Goal: Information Seeking & Learning: Learn about a topic

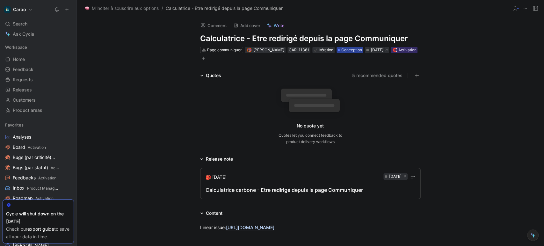
click at [355, 50] on span "Conception" at bounding box center [351, 50] width 21 height 6
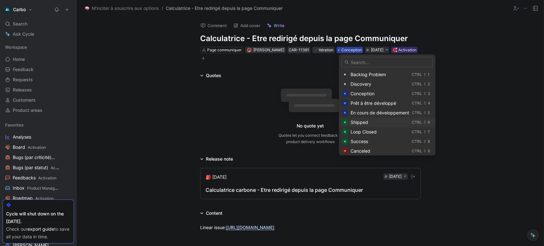
click at [371, 120] on div "Shipped" at bounding box center [379, 122] width 59 height 8
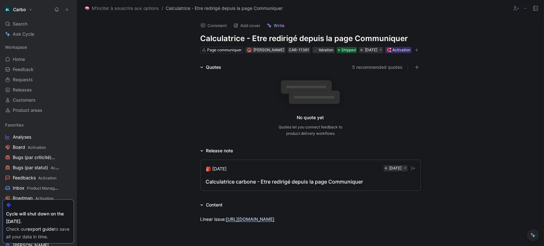
click at [263, 185] on div "Calculatrice carbone - Etre redirigé depuis la page Communiquer" at bounding box center [310, 182] width 210 height 8
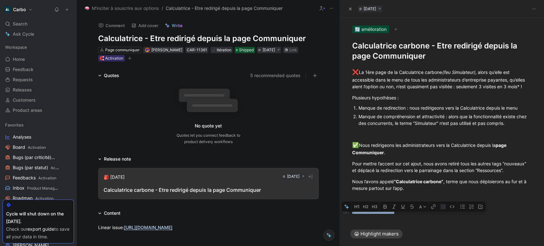
drag, startPoint x: 411, startPoint y: 216, endPoint x: 342, endPoint y: 216, distance: 69.1
click at [342, 216] on p "* Source : Metabase" at bounding box center [442, 210] width 204 height 11
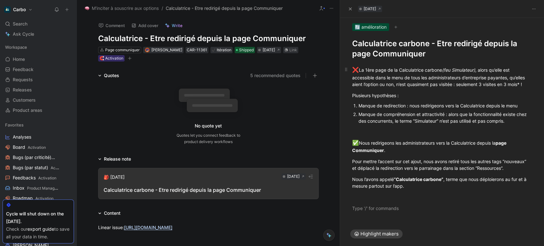
click at [529, 83] on p "❌ La 1ère page de la Calculatrice carbone (feu Simulateur) , alors qu’elle est …" at bounding box center [442, 76] width 204 height 25
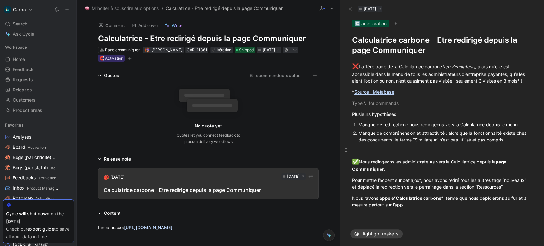
scroll to position [6, 0]
drag, startPoint x: 420, startPoint y: 211, endPoint x: 342, endPoint y: 46, distance: 181.9
click at [421, 190] on div "Pour mettre l’accent sur cet ajout, nous avons retiré tous les autres tags “nou…" at bounding box center [442, 182] width 180 height 13
click at [396, 168] on div "✅ Nous redirigeons les administrateurs vers la Calculatrice depuis la page Comm…" at bounding box center [442, 164] width 180 height 15
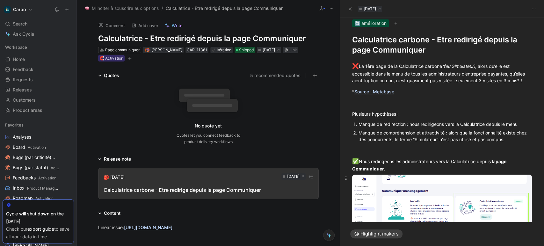
click at [392, 201] on body "Carbo Search Ctrl K Ask Cycle Workspace Home G then H Feedback G then F Request…" at bounding box center [272, 123] width 544 height 246
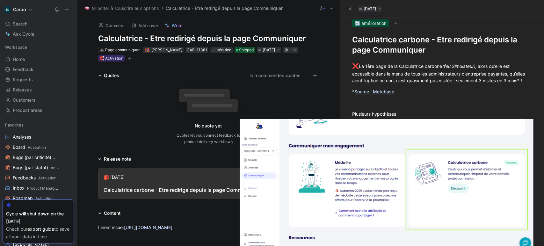
scroll to position [37, 0]
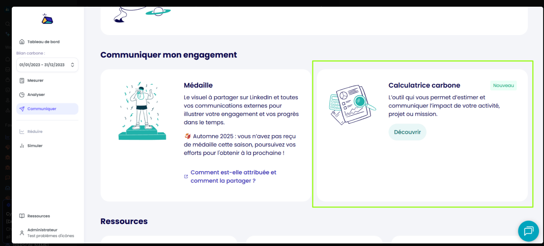
click at [409, 151] on img at bounding box center [277, 125] width 531 height 237
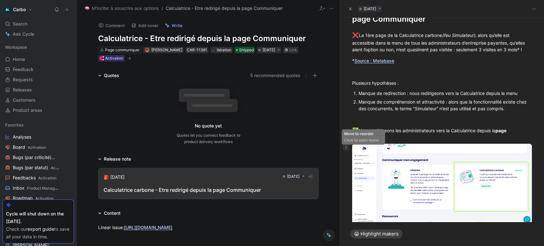
click at [344, 148] on icon at bounding box center [345, 147] width 5 height 5
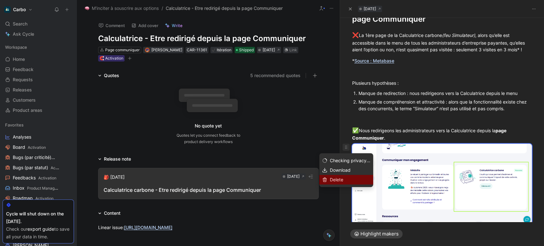
click at [335, 180] on span "Delete" at bounding box center [336, 179] width 13 height 5
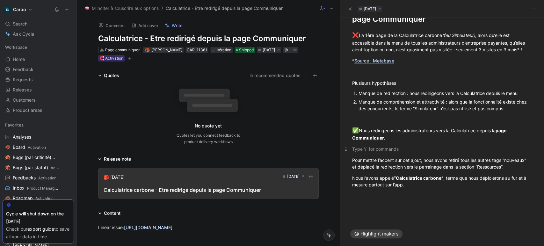
click at [387, 149] on div at bounding box center [442, 149] width 180 height 7
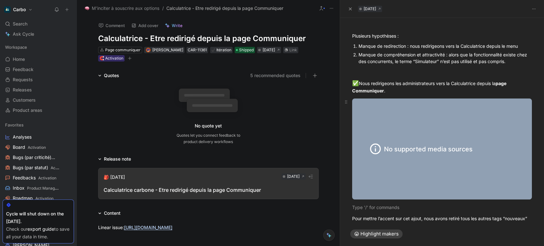
scroll to position [87, 0]
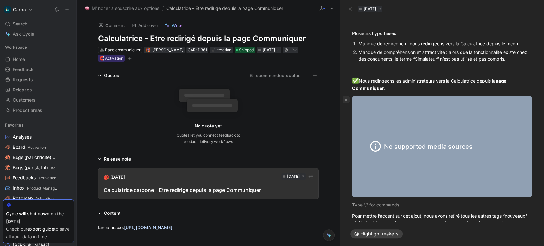
click at [345, 102] on icon at bounding box center [345, 99] width 5 height 5
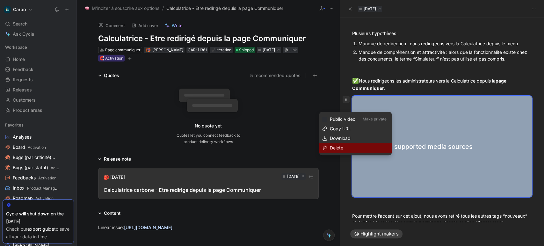
click at [353, 143] on div "Delete" at bounding box center [355, 148] width 72 height 10
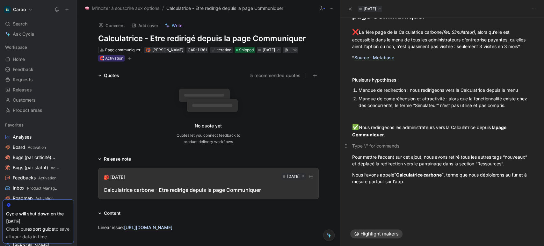
click at [367, 140] on p at bounding box center [442, 145] width 204 height 11
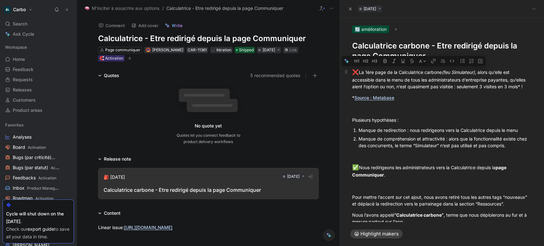
drag, startPoint x: 411, startPoint y: 185, endPoint x: 353, endPoint y: 76, distance: 123.7
click at [353, 76] on div "❌ La 1ère page de la Calculatrice carbone (feu Simulateur) , alors qu’elle est …" at bounding box center [442, 157] width 204 height 193
copy div "❌ La 1ère page de la Calculatrice carbone (feu Simulateur) , alors qu’elle est …"
click at [389, 100] on link "Source : Metabase" at bounding box center [374, 97] width 40 height 5
click at [355, 73] on span "❌" at bounding box center [355, 72] width 7 height 6
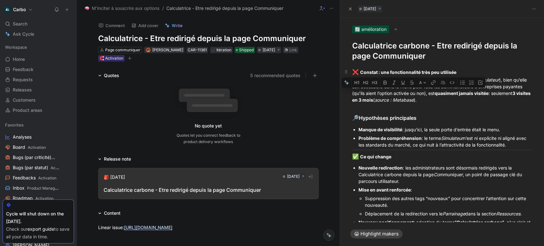
drag, startPoint x: 371, startPoint y: 91, endPoint x: 447, endPoint y: 92, distance: 75.2
click at [447, 92] on div "❌ Constat : une fonctionnalité très peu utilisée La page d’accueil de la Calcul…" at bounding box center [442, 85] width 180 height 35
click at [394, 80] on button "button" at bounding box center [393, 82] width 9 height 10
click at [401, 103] on div "❌ Constat : une fonctionnalité très peu utilisée La page d’accueil de la Calcul…" at bounding box center [442, 85] width 180 height 35
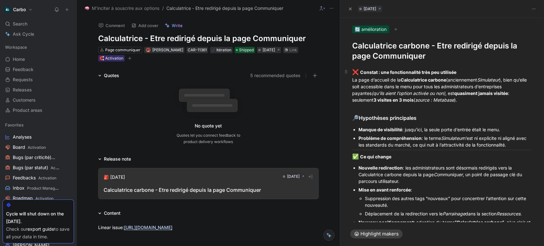
click at [460, 93] on strong "quasiment jamais visitée" at bounding box center [481, 92] width 54 height 5
click at [460, 94] on strong "qtrès peu visitée." at bounding box center [472, 92] width 37 height 5
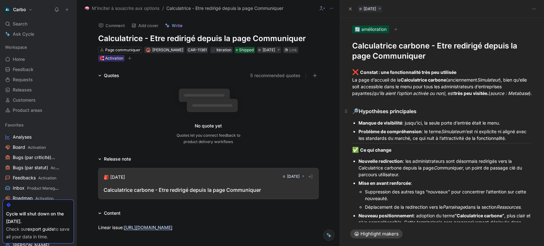
scroll to position [184, 0]
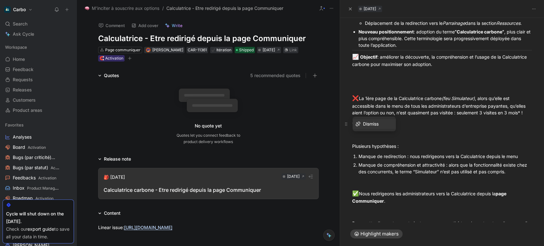
drag, startPoint x: 375, startPoint y: 134, endPoint x: 354, endPoint y: 135, distance: 21.0
click at [354, 127] on div "* Source : Metabase" at bounding box center [442, 123] width 180 height 7
click at [397, 116] on div "❌ La 1ère page de la Calculatrice carbone (feu Simulateur) , alors qu’elle est …" at bounding box center [442, 105] width 180 height 22
click at [399, 129] on p "* Source : Metabase" at bounding box center [442, 123] width 204 height 11
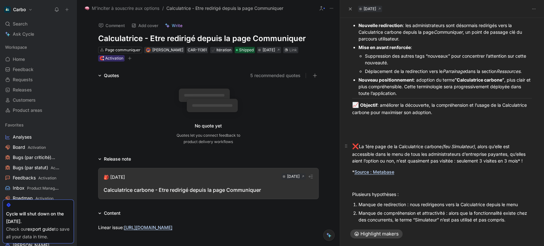
scroll to position [125, 0]
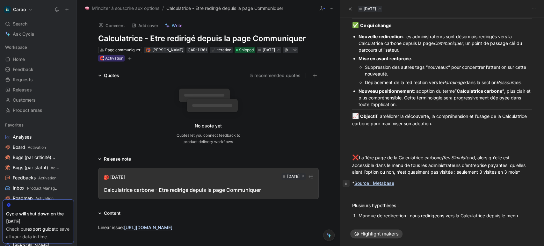
drag, startPoint x: 413, startPoint y: 195, endPoint x: 348, endPoint y: 197, distance: 65.0
click at [348, 188] on p "* Source : Metabase" at bounding box center [442, 183] width 204 height 11
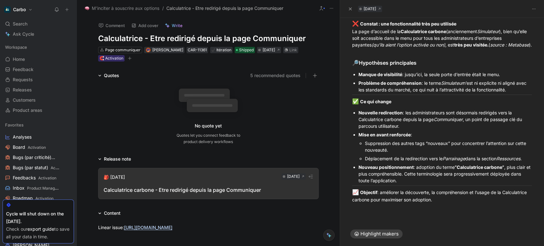
scroll to position [49, 0]
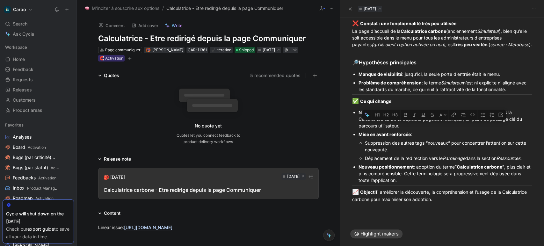
drag, startPoint x: 411, startPoint y: 132, endPoint x: 467, endPoint y: 125, distance: 56.8
click at [467, 125] on div "Nouvelle redirection : les administrateurs sont désormais redirigés vers la Cal…" at bounding box center [444, 119] width 173 height 20
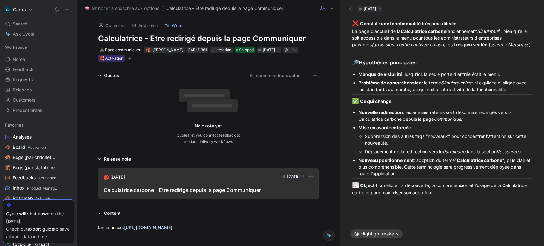
click at [365, 142] on div "Suppression des autres tags “nouveaux” pour concentrer l’attention sur cette no…" at bounding box center [448, 139] width 167 height 13
drag, startPoint x: 510, startPoint y: 149, endPoint x: 470, endPoint y: 140, distance: 40.8
click at [470, 140] on div "c’est le seul élément qui affiche un tag “nouveau”Suppression des autres tags “…" at bounding box center [448, 139] width 167 height 13
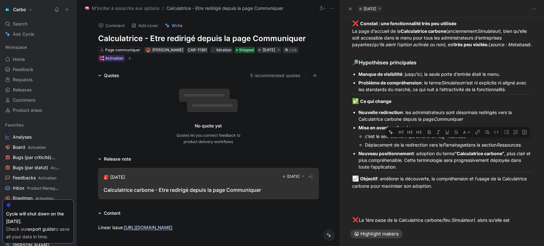
drag, startPoint x: 471, startPoint y: 142, endPoint x: 446, endPoint y: 140, distance: 25.6
click at [446, 139] on div "c’est le seul élément qui affiche un tag “nouveau”" at bounding box center [448, 136] width 167 height 7
click at [438, 130] on icon "button" at bounding box center [438, 132] width 4 height 4
click at [436, 139] on div "c’est le seul élément qui affiche un tag “nouveau”" at bounding box center [448, 136] width 167 height 7
click at [408, 139] on div "c’est le seul élément qui affiche le tag “nouveau”" at bounding box center [448, 136] width 167 height 7
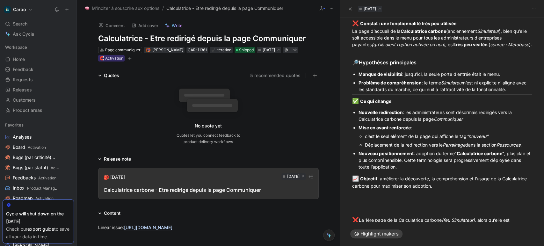
click at [365, 148] on div "Déplacement de la redirection vers le Parrainage dans la section Ressources ." at bounding box center [448, 144] width 167 height 7
click at [395, 148] on div "le Parrainage dans la section Ressources ." at bounding box center [448, 144] width 167 height 7
click at [369, 147] on em "Parrainage" at bounding box center [379, 144] width 23 height 5
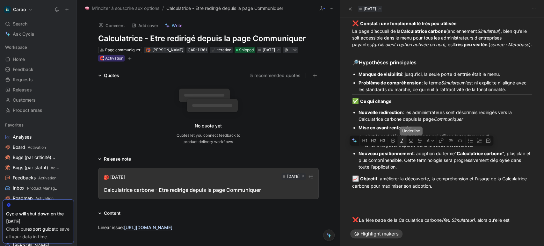
click at [403, 139] on icon "button" at bounding box center [401, 140] width 5 height 5
click at [395, 155] on p "Nouveau positionnement : adoption du terme “Calculatrice carbone” , plus clair …" at bounding box center [444, 160] width 173 height 22
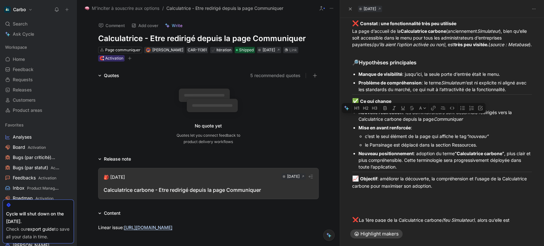
drag, startPoint x: 406, startPoint y: 119, endPoint x: 373, endPoint y: 119, distance: 32.8
click at [373, 119] on div "Nouvelle redirection : les administrateurs sont désormais redirigés vers la Cal…" at bounding box center [444, 115] width 173 height 13
click at [386, 140] on p "c’est le seul élément de la page qui affiche le tag “nouveau”" at bounding box center [448, 136] width 167 height 9
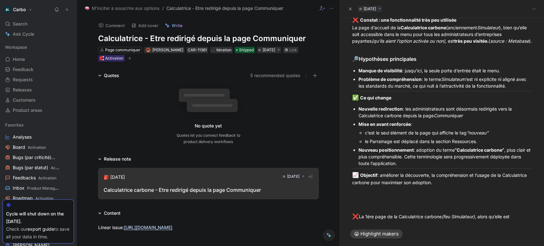
scroll to position [53, 0]
click at [415, 166] on div "Nouveau positionnement : adoption du terme “Calculatrice carbone” , plus clair …" at bounding box center [444, 156] width 173 height 20
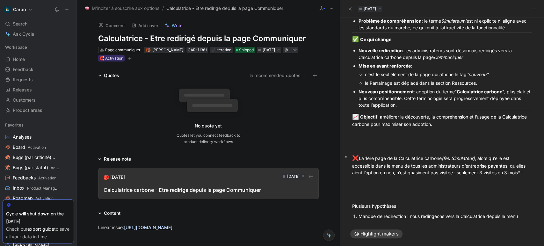
scroll to position [135, 0]
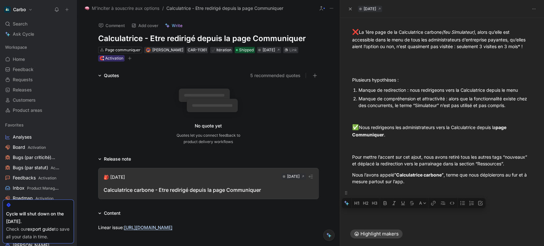
drag, startPoint x: 416, startPoint y: 211, endPoint x: 472, endPoint y: 195, distance: 58.7
click at [472, 195] on div "❌ Constat : une fonctionnalité très peu utilisée La page d’accueil de la Calcul…" at bounding box center [442, 20] width 204 height 390
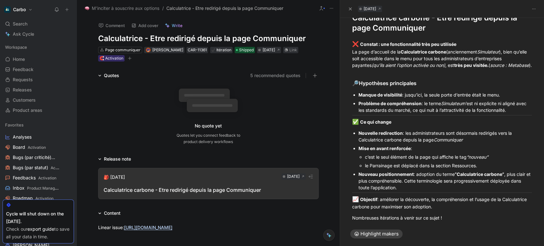
scroll to position [31, 0]
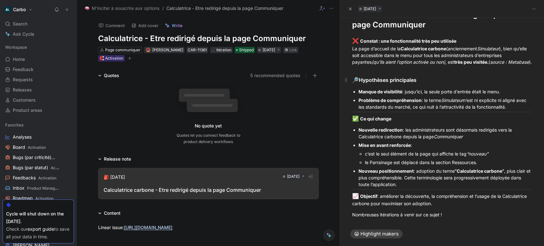
click at [369, 84] on div "🔎 Hypothèses principales" at bounding box center [442, 80] width 180 height 8
click at [377, 75] on button "button" at bounding box center [375, 75] width 10 height 10
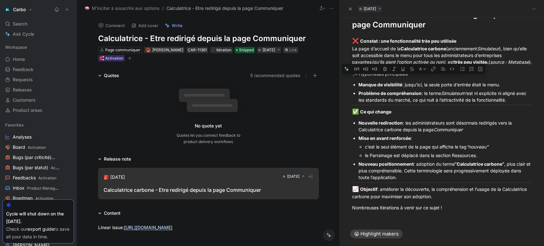
click at [393, 96] on strong "Problème de compréhension" at bounding box center [389, 92] width 63 height 5
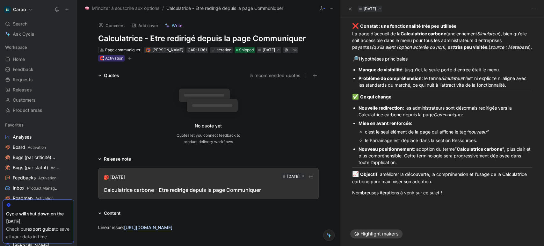
scroll to position [49, 0]
click at [416, 100] on div "✅ Ce qui change" at bounding box center [442, 97] width 180 height 8
drag, startPoint x: 408, startPoint y: 111, endPoint x: 354, endPoint y: 113, distance: 54.5
click at [358, 113] on li "Nouvelle redirection : les administrateurs sont désormais redirigés vers la Cal…" at bounding box center [444, 111] width 173 height 15
click at [415, 166] on div "Nouveau positionnement : adoption du terme “Calculatrice carbone” , plus clair …" at bounding box center [444, 156] width 173 height 20
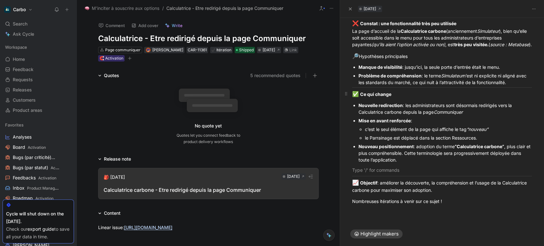
click at [411, 98] on div "✅ Ce qui change" at bounding box center [442, 94] width 180 height 8
click at [375, 172] on p at bounding box center [442, 170] width 204 height 11
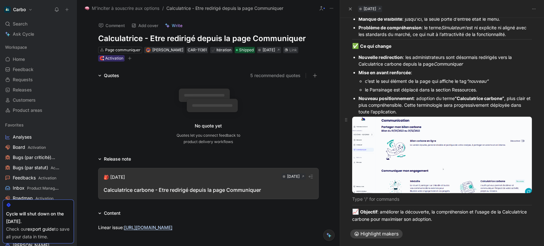
scroll to position [98, 0]
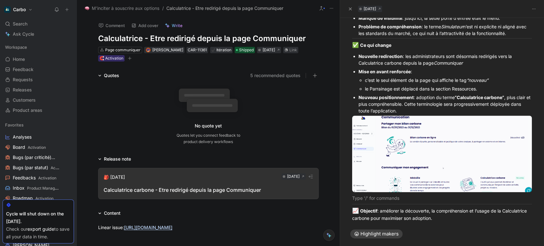
click at [418, 109] on div "Nouveau positionnement : adoption du terme “Calculatrice carbone” , plus clair …" at bounding box center [444, 104] width 173 height 20
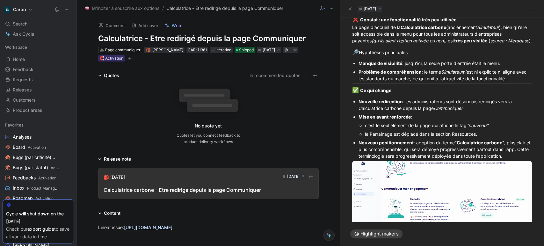
scroll to position [64, 0]
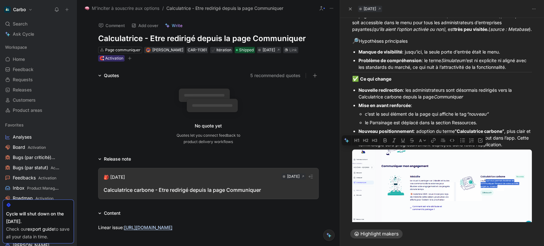
drag, startPoint x: 387, startPoint y: 159, endPoint x: 371, endPoint y: 151, distance: 17.4
click at [371, 148] on div "Nouveau positionnement : adoption du terme “Calculatrice carbone” , plus clair …" at bounding box center [444, 138] width 173 height 20
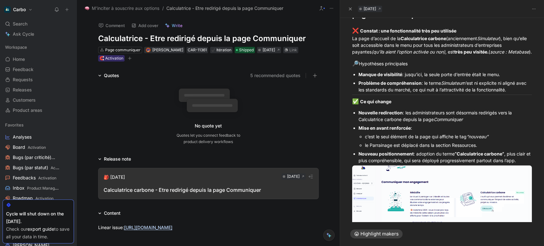
scroll to position [42, 0]
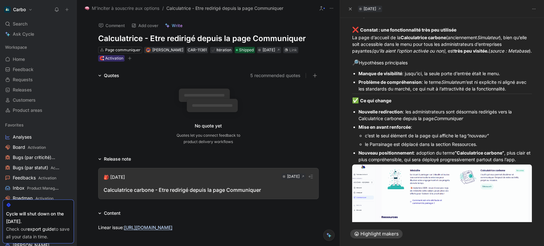
click at [447, 118] on div "Nouvelle redirection : les administrateurs sont désormais redirigés vers la Cal…" at bounding box center [444, 114] width 173 height 13
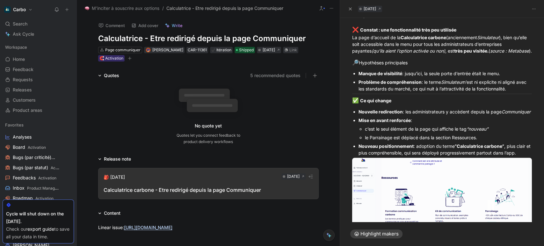
click at [430, 115] on div "Nouvelle redirection : les administrateurs y accèdent depuis la page Communiquer" at bounding box center [444, 111] width 173 height 7
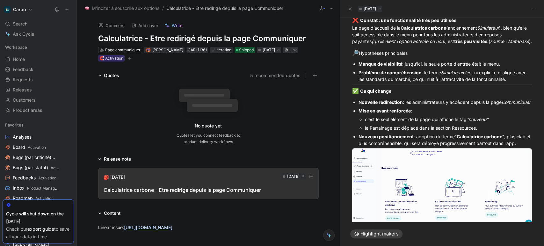
scroll to position [52, 0]
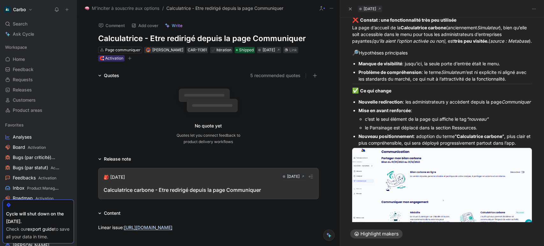
click at [375, 104] on strong "Nouvelle redirection" at bounding box center [380, 101] width 44 height 5
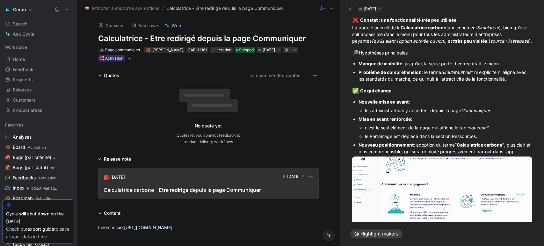
click at [398, 122] on strong "Mise en avant renforcée" at bounding box center [384, 118] width 52 height 5
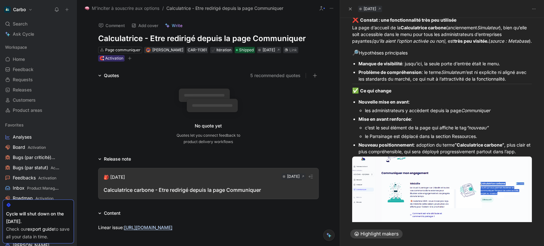
click at [398, 122] on strong "Mise en avant renforcée" at bounding box center [384, 118] width 52 height 5
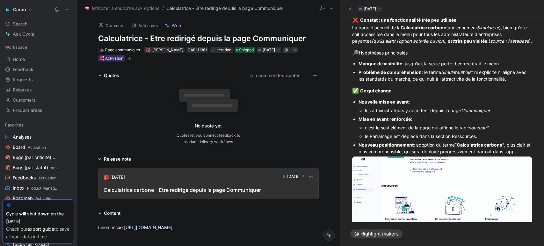
click at [502, 114] on div "les administrateurs y accèdent depuis la page Communiquer" at bounding box center [448, 110] width 167 height 7
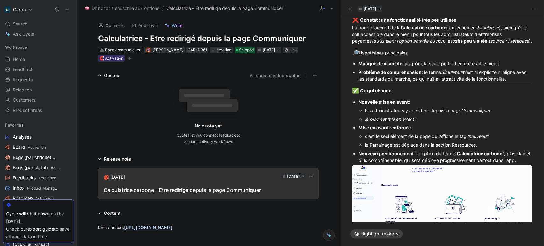
click at [392, 131] on div "Mise en avant renforcée :" at bounding box center [444, 127] width 173 height 7
click at [382, 130] on strong "Mise en avant renforcée" at bounding box center [384, 127] width 52 height 5
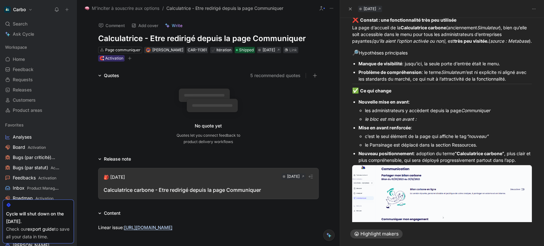
click at [382, 130] on strong "Mise en avant renforcée" at bounding box center [384, 127] width 52 height 5
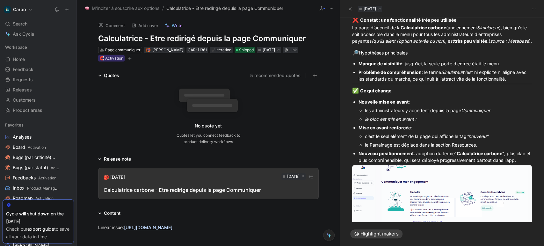
click at [382, 130] on strong "Mise en avant renforcée" at bounding box center [384, 127] width 52 height 5
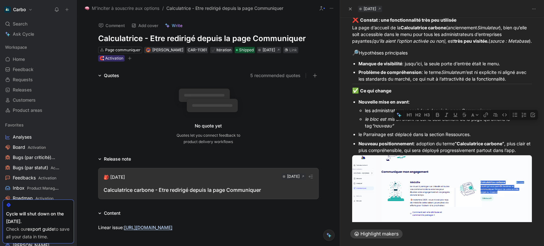
drag, startPoint x: 445, startPoint y: 125, endPoint x: 486, endPoint y: 125, distance: 41.7
click at [486, 125] on div "le bloc est mis en avant : c’est le seul élément de la page qui affiche le tag …" at bounding box center [448, 122] width 167 height 13
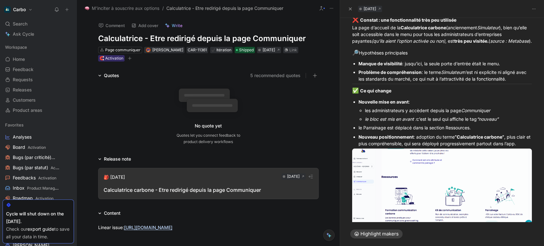
click at [511, 122] on div "le bloc est mis en avant : c’est le seul qui affiche le tag “nouveau”" at bounding box center [448, 119] width 167 height 7
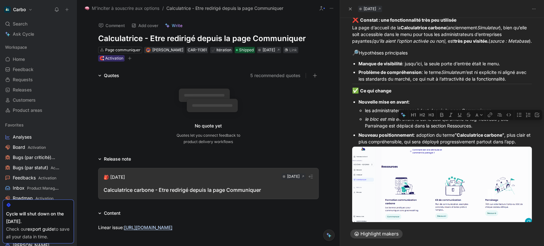
drag, startPoint x: 502, startPoint y: 131, endPoint x: 503, endPoint y: 125, distance: 6.8
click at [503, 125] on div "le bloc est mis en avant : c’est le seul qui affiche le tag “nouveau”, et le Pa…" at bounding box center [448, 122] width 167 height 13
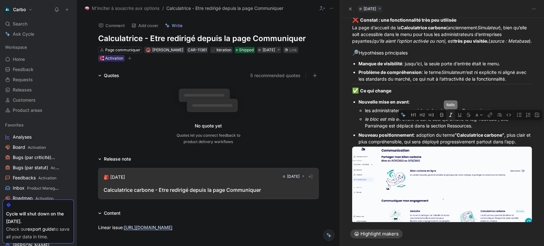
click at [451, 112] on icon "button" at bounding box center [450, 114] width 5 height 5
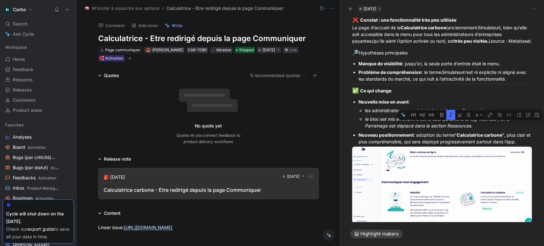
click at [451, 112] on icon "button" at bounding box center [450, 114] width 5 height 5
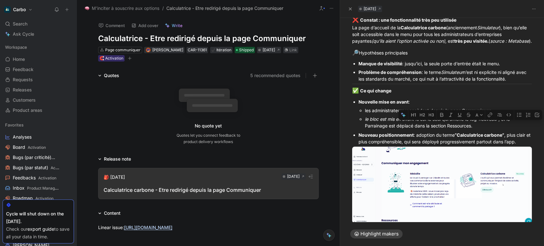
click at [380, 129] on div "le bloc est mis en avant : c’est le seul qui affiche le tag “nouveau” , et le P…" at bounding box center [448, 122] width 167 height 13
drag, startPoint x: 375, startPoint y: 125, endPoint x: 358, endPoint y: 124, distance: 16.3
click at [358, 124] on ul "les administrateurs y accèdent depuis la page Communiquer le bloc est mis en av…" at bounding box center [444, 118] width 173 height 24
click at [395, 115] on icon "button" at bounding box center [393, 114] width 5 height 5
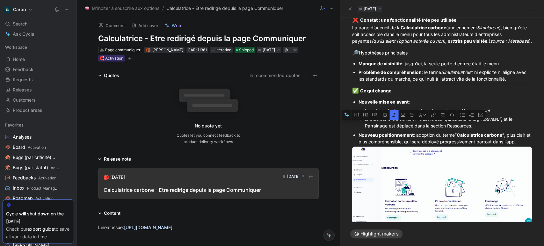
click at [395, 115] on icon "button" at bounding box center [393, 114] width 5 height 5
click at [369, 125] on div "le bloc est mis en avant : c’est le seul qui affiche le tag “nouveau” , et le P…" at bounding box center [448, 122] width 167 height 13
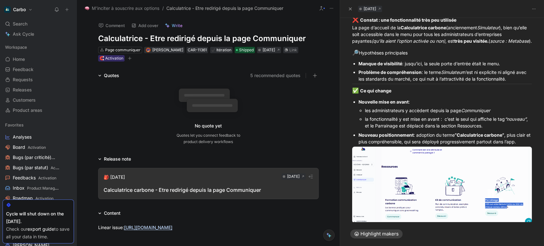
click at [458, 124] on div "la fonctionnalité y est mise en avant : c’est le seul qui affiche le tag “nouve…" at bounding box center [448, 122] width 167 height 13
click at [433, 139] on div "Nouveau positionnement : adoption du terme “Calculatrice carbone” , plus clair …" at bounding box center [444, 138] width 173 height 13
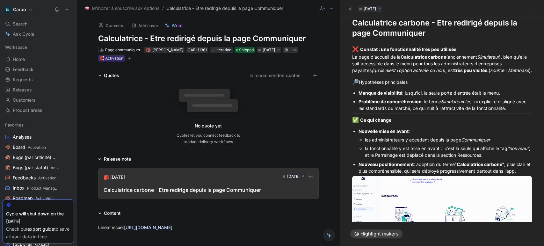
scroll to position [20, 0]
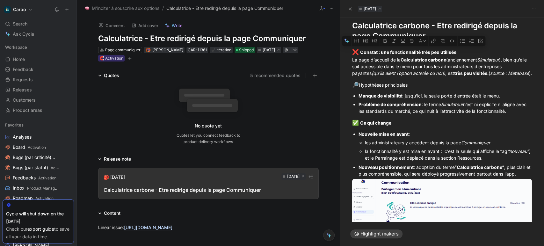
drag, startPoint x: 354, startPoint y: 53, endPoint x: 433, endPoint y: 121, distance: 104.1
click at [433, 121] on div "❌ Constat : une fonctionnalité très peu utilisée La page d’accueil de la Calcul…" at bounding box center [442, 177] width 204 height 273
click at [488, 74] on strong "très peu visitée." at bounding box center [471, 72] width 34 height 5
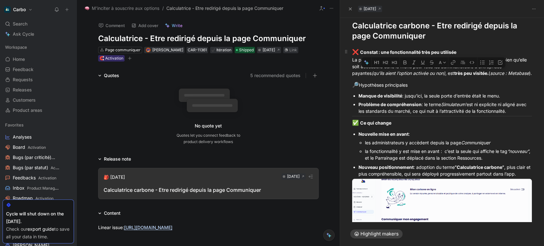
drag, startPoint x: 490, startPoint y: 73, endPoint x: 503, endPoint y: 76, distance: 12.8
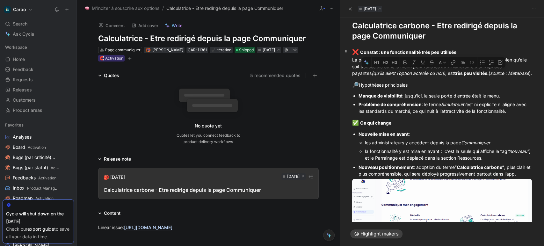
click at [503, 76] on div "❌ Constat : une fonctionnalité très peu utilisée La page d’accueil de la Calcul…" at bounding box center [442, 62] width 180 height 28
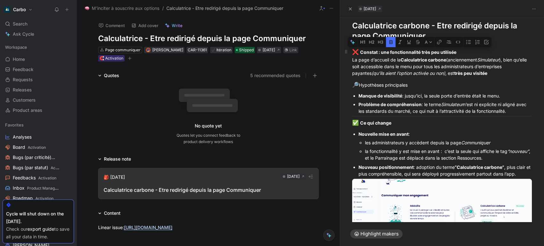
drag, startPoint x: 464, startPoint y: 53, endPoint x: 382, endPoint y: 53, distance: 81.5
click at [382, 53] on div "❌ Constat : une fonctionnalité très peu utilisée La page d’accueil de la Calcul…" at bounding box center [442, 62] width 180 height 28
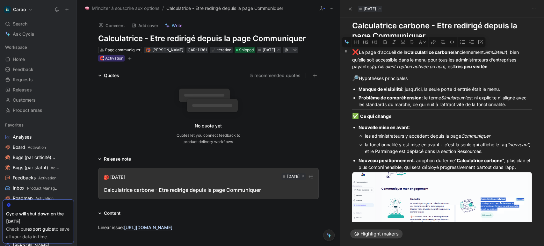
drag, startPoint x: 367, startPoint y: 53, endPoint x: 409, endPoint y: 53, distance: 42.0
click at [409, 53] on div "❌ La page d’accueil de la Calculatrice carbone (anciennement Simulateur ), bien…" at bounding box center [442, 59] width 180 height 22
click at [405, 63] on div "❌ La page d’accueil de la Calculatrice carbone (anciennement Simulateur ), bien…" at bounding box center [442, 59] width 180 height 22
drag, startPoint x: 353, startPoint y: 50, endPoint x: 474, endPoint y: 180, distance: 177.3
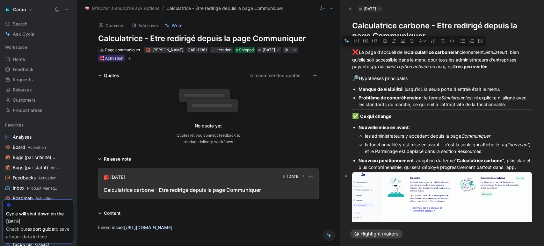
click at [474, 180] on div "❌ La page d’accueil de la Calculatrice carbone (anciennement Simulateur ), bien…" at bounding box center [442, 174] width 204 height 266
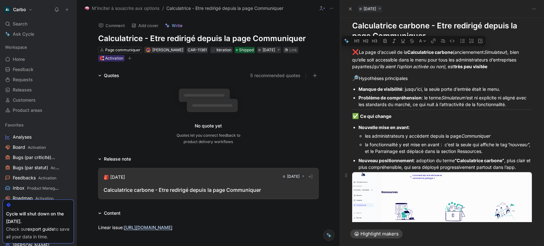
copy div "❌ La page d’accueil de la Calculatrice carbone (anciennement Simulateur ), bien…"
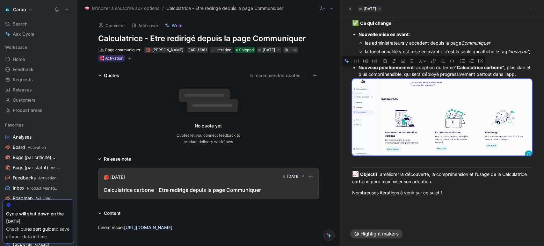
scroll to position [0, 0]
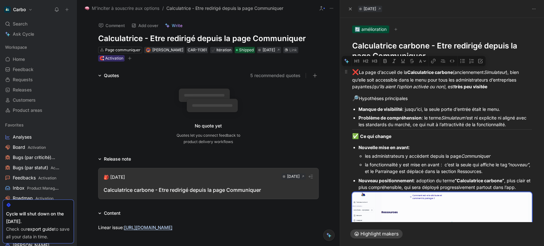
drag, startPoint x: 444, startPoint y: 194, endPoint x: 350, endPoint y: 74, distance: 152.2
click at [350, 74] on div "❌ La page d’accueil de la Calculatrice carbone (anciennement Simulateur ), bien…" at bounding box center [442, 194] width 204 height 266
copy div "❌ Lo ipsu d’sitamet co ad Elitseddoeiu tempori (utlaboreetdo Magnaaliqu ), enim…"
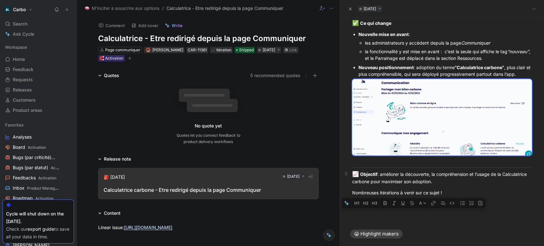
click at [393, 176] on div "📈 Objectif : améliorer la découverte, la compréhension et l’usage de la Calcula…" at bounding box center [442, 177] width 180 height 15
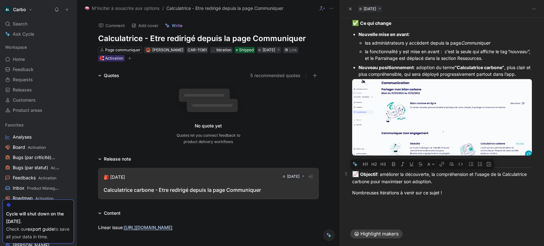
drag, startPoint x: 468, startPoint y: 182, endPoint x: 383, endPoint y: 176, distance: 85.2
click at [383, 176] on div "📈 Objectif : améliorer la découverte, la compréhension et l’usage de la Calcula…" at bounding box center [442, 177] width 180 height 15
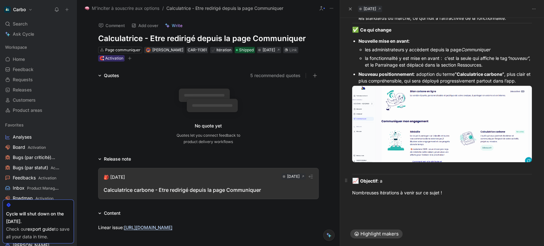
scroll to position [111, 0]
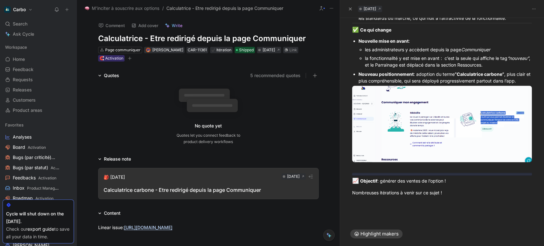
click at [375, 174] on hr at bounding box center [442, 174] width 180 height 0
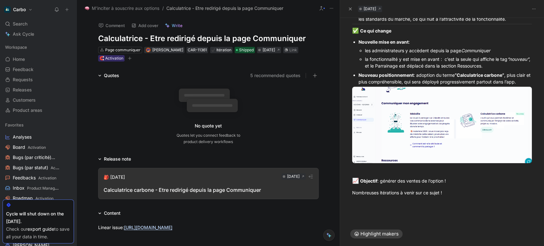
scroll to position [110, 0]
click at [449, 181] on div "📈 Objectif : générer des ventes de l’option !" at bounding box center [442, 181] width 180 height 8
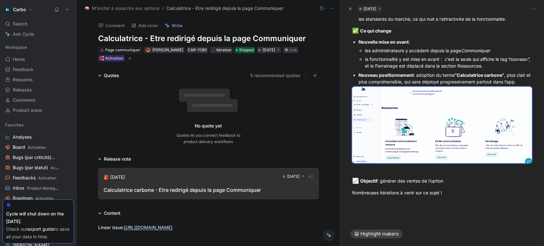
scroll to position [0, 0]
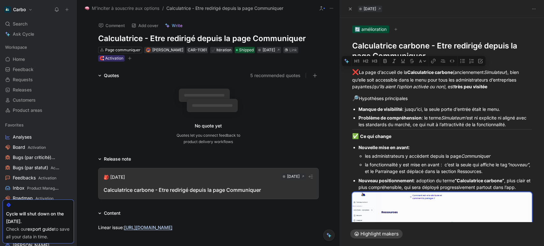
drag, startPoint x: 448, startPoint y: 195, endPoint x: 333, endPoint y: 52, distance: 183.2
click at [333, 52] on div "M'inciter à souscrire aux options / Calculatrice - Etre redirigé depuis la page…" at bounding box center [310, 123] width 467 height 246
copy div "❌ Lo ipsu d’sitamet co ad Elitseddoeiu tempori (utlaboreetdo Magnaaliqu ), enim…"
click at [458, 81] on div "❌ La page d’accueil de la Calculatrice carbone (anciennement Simulateur ), bien…" at bounding box center [442, 79] width 180 height 22
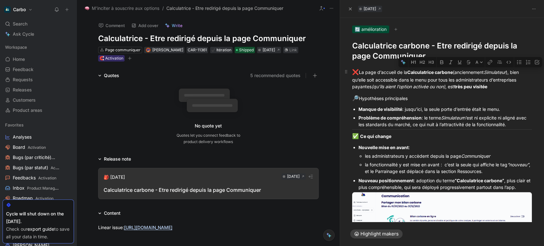
drag, startPoint x: 457, startPoint y: 75, endPoint x: 513, endPoint y: 73, distance: 55.5
click at [513, 73] on div "❌ La page d’accueil de la Calculatrice carbone (anciennement Simulateur ), bien…" at bounding box center [442, 79] width 180 height 22
click at [450, 62] on icon "button" at bounding box center [451, 62] width 4 height 4
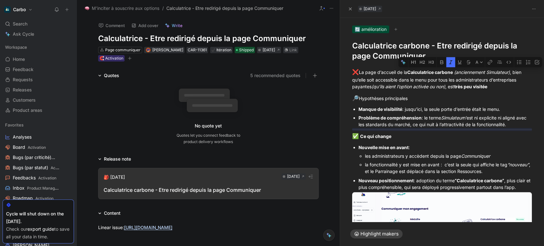
click at [402, 129] on hr at bounding box center [442, 129] width 180 height 0
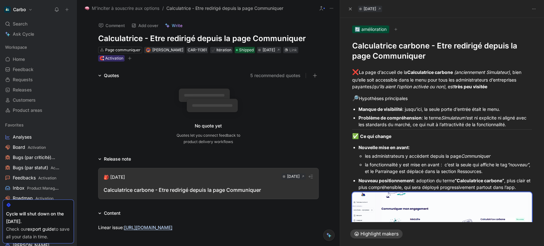
scroll to position [110, 0]
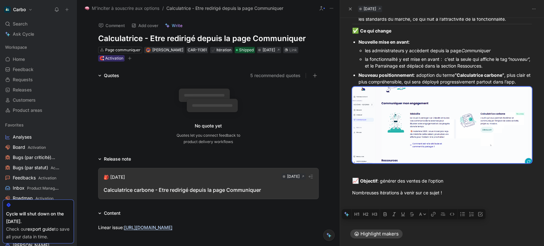
drag, startPoint x: 354, startPoint y: 75, endPoint x: 434, endPoint y: 262, distance: 203.2
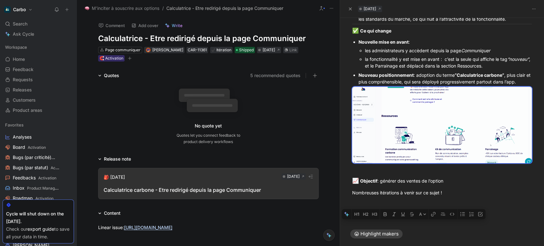
click at [434, 246] on html "Carbo Search Ctrl K Ask Cycle Workspace Home G then H Feedback G then F Request…" at bounding box center [272, 123] width 544 height 246
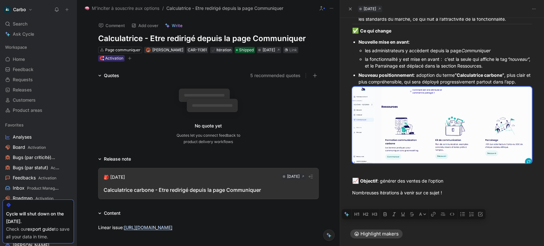
copy div "❌ Lo ipsu d’sitamet co ad Elitseddoeiu tempori (utlaboreetdo Magnaaliqu) , enim…"
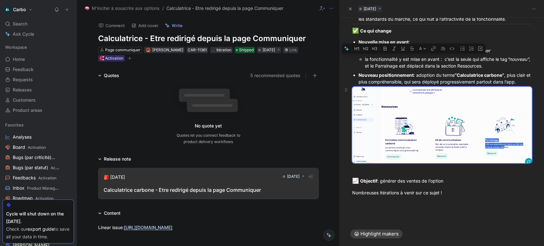
scroll to position [0, 0]
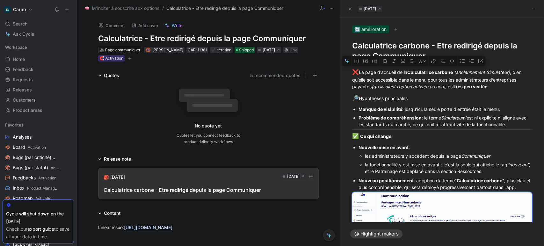
click at [128, 57] on icon "button" at bounding box center [130, 58] width 4 height 4
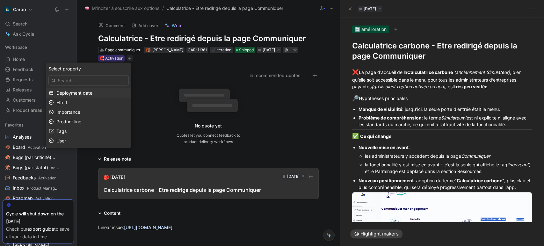
click at [92, 92] on span "Deployment date" at bounding box center [74, 92] width 36 height 5
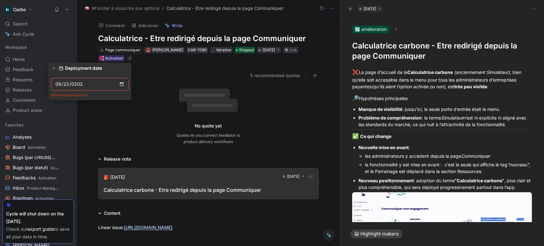
type input "[DATE]"
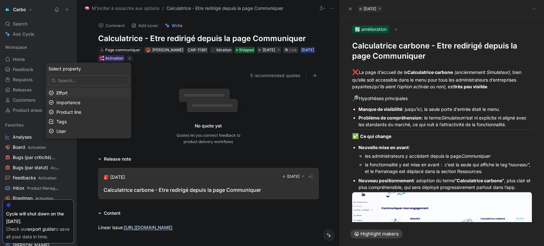
click at [76, 91] on div "Effort" at bounding box center [92, 93] width 72 height 8
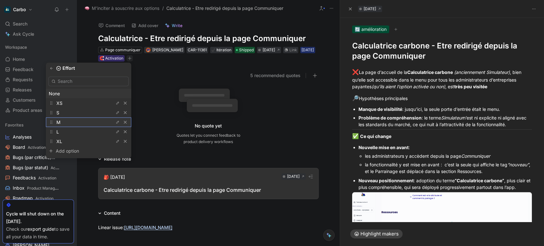
click at [82, 118] on div "M" at bounding box center [80, 122] width 48 height 8
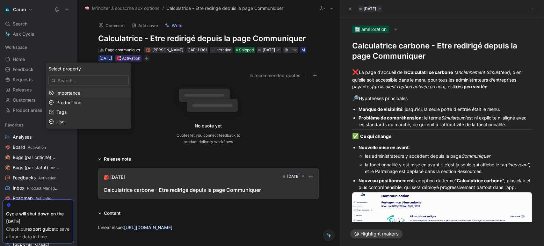
click at [86, 93] on div "Importance" at bounding box center [92, 93] width 72 height 8
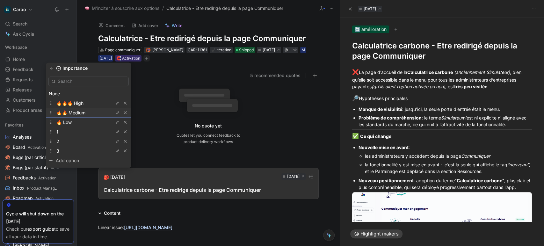
click at [85, 111] on span "🔥🔥 Medium" at bounding box center [70, 112] width 29 height 5
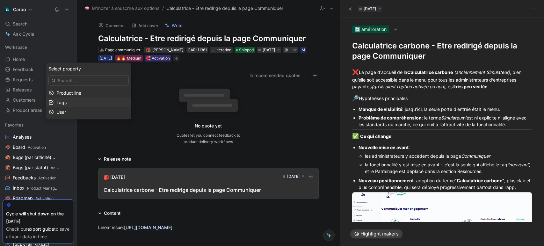
click at [97, 102] on div "Tags" at bounding box center [92, 102] width 72 height 8
click at [48, 68] on icon "button" at bounding box center [49, 68] width 4 height 4
click at [81, 93] on span "Product line" at bounding box center [68, 92] width 25 height 5
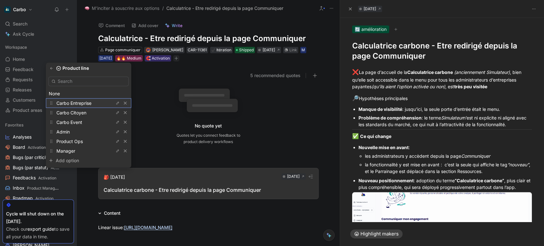
click at [88, 104] on span "Carbo Entreprise" at bounding box center [73, 102] width 35 height 5
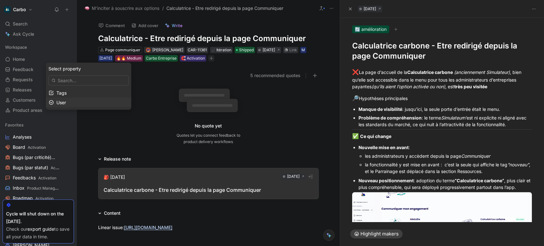
click at [86, 102] on div "User" at bounding box center [92, 102] width 72 height 8
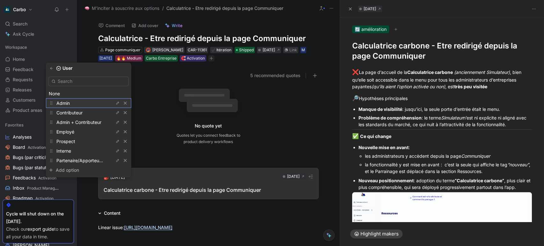
click at [72, 104] on div "Admin" at bounding box center [80, 103] width 48 height 8
